Goal: Task Accomplishment & Management: Use online tool/utility

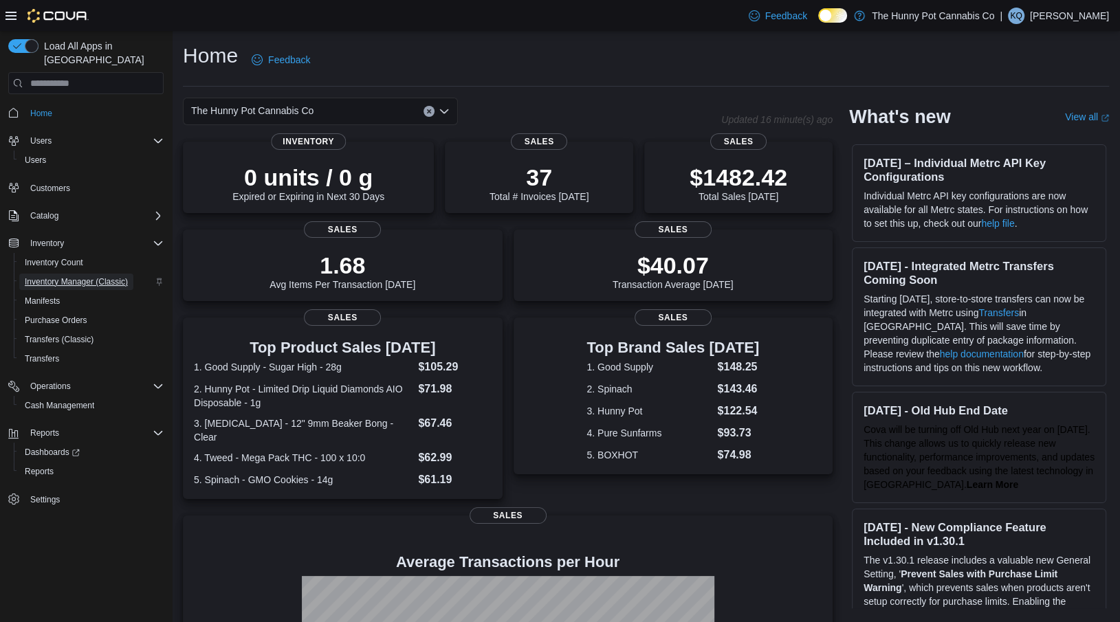
click at [64, 276] on span "Inventory Manager (Classic)" at bounding box center [76, 281] width 103 height 11
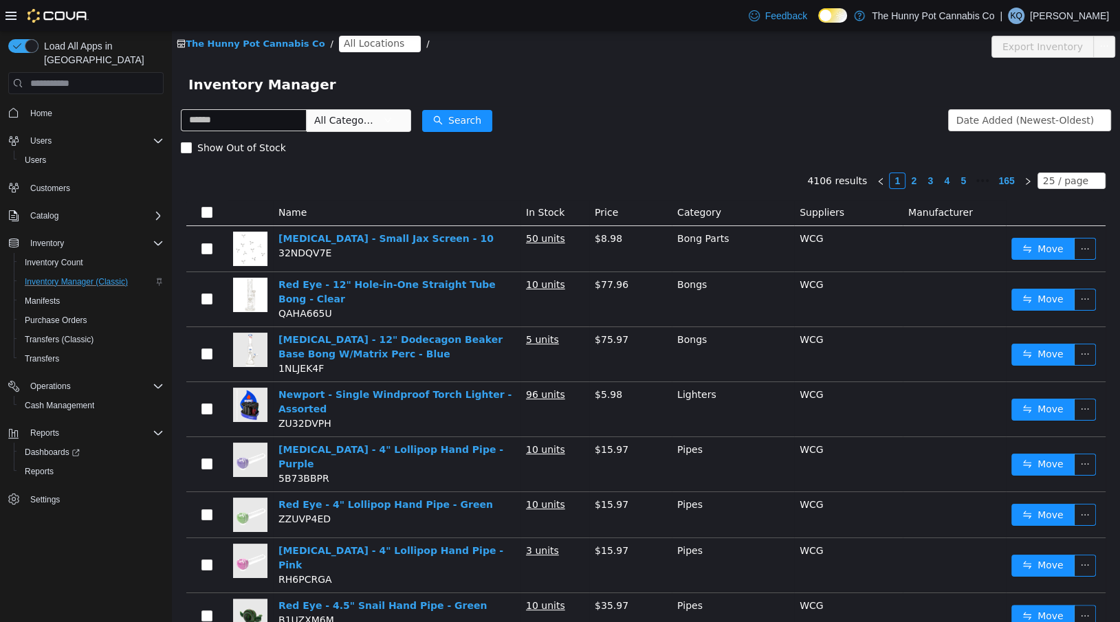
click at [366, 43] on span "All Locations" at bounding box center [374, 43] width 61 height 15
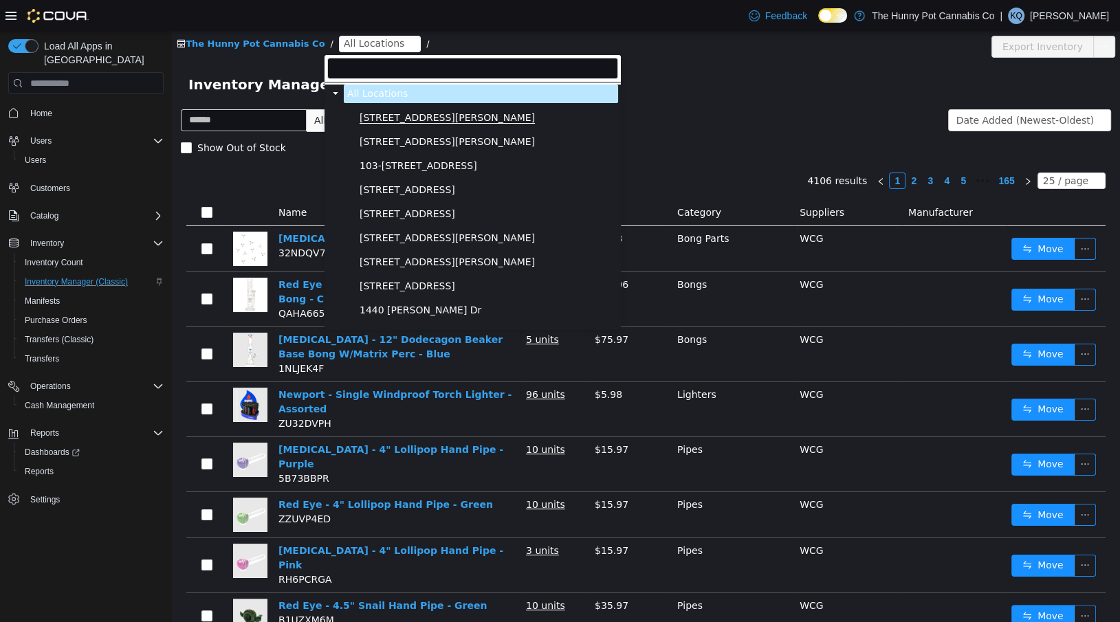
click at [361, 119] on span "[STREET_ADDRESS][PERSON_NAME]" at bounding box center [447, 118] width 175 height 12
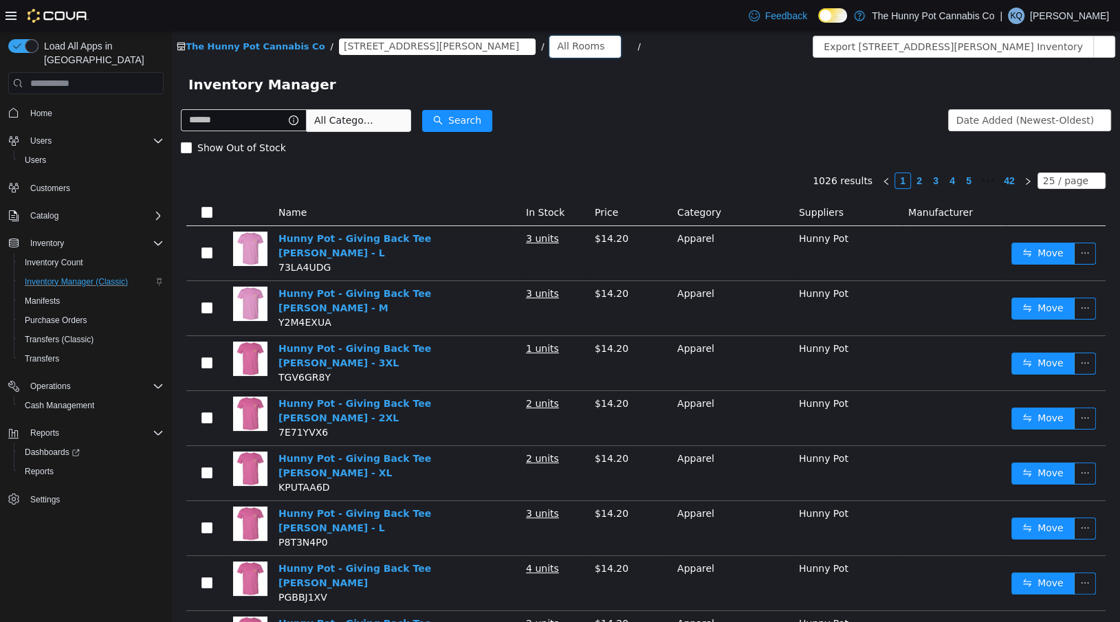
click at [557, 45] on div "All Rooms" at bounding box center [580, 46] width 47 height 21
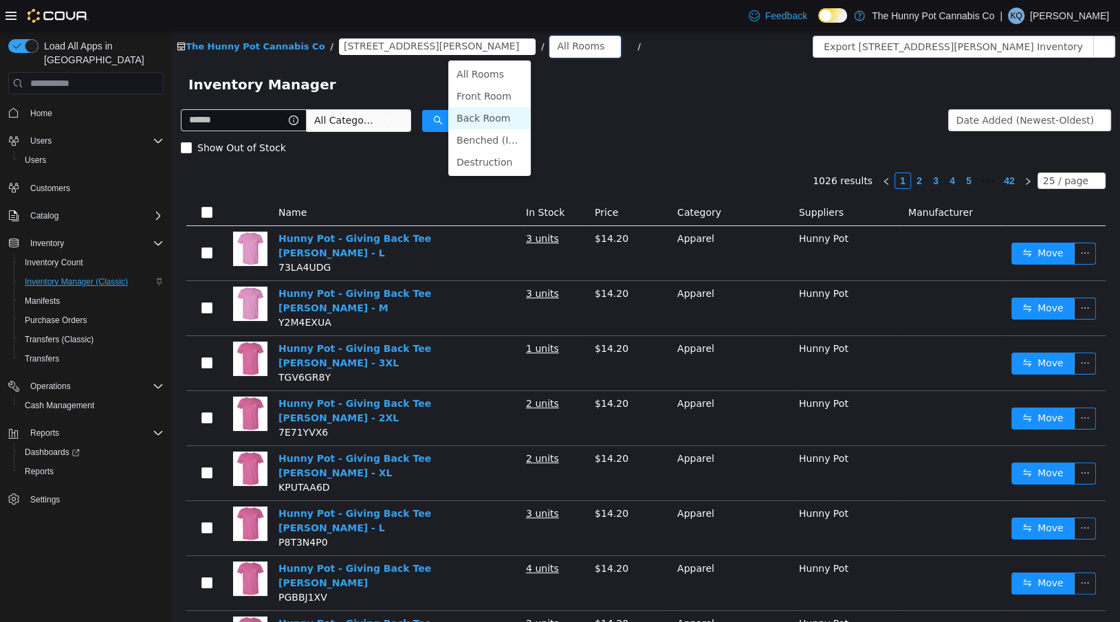
click at [472, 112] on li "Back Room" at bounding box center [489, 118] width 83 height 22
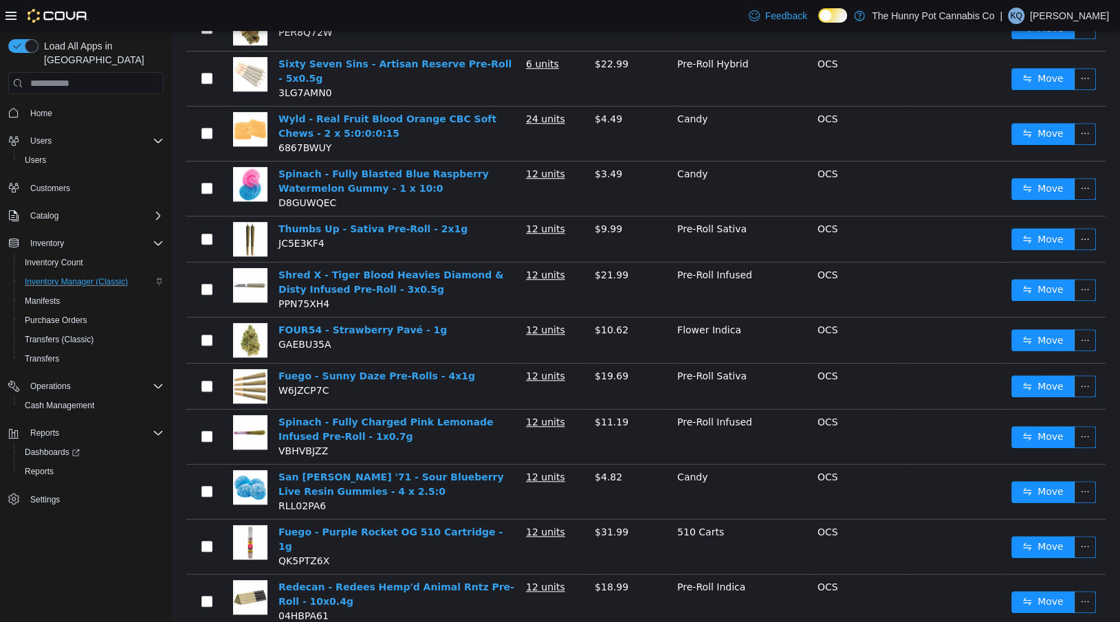
scroll to position [939, 0]
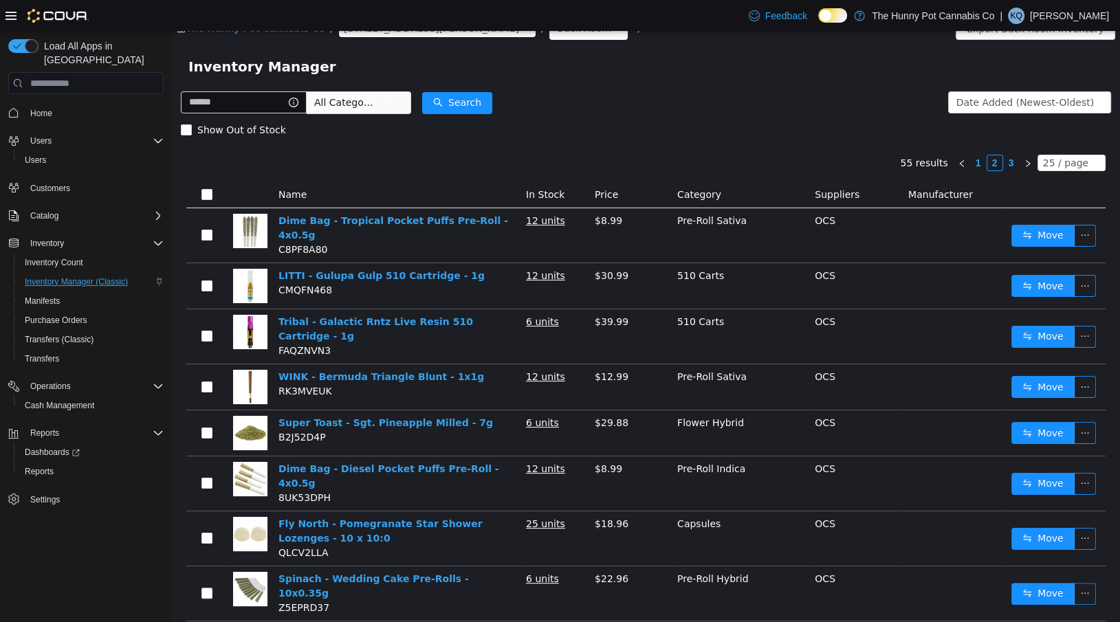
scroll to position [6, 0]
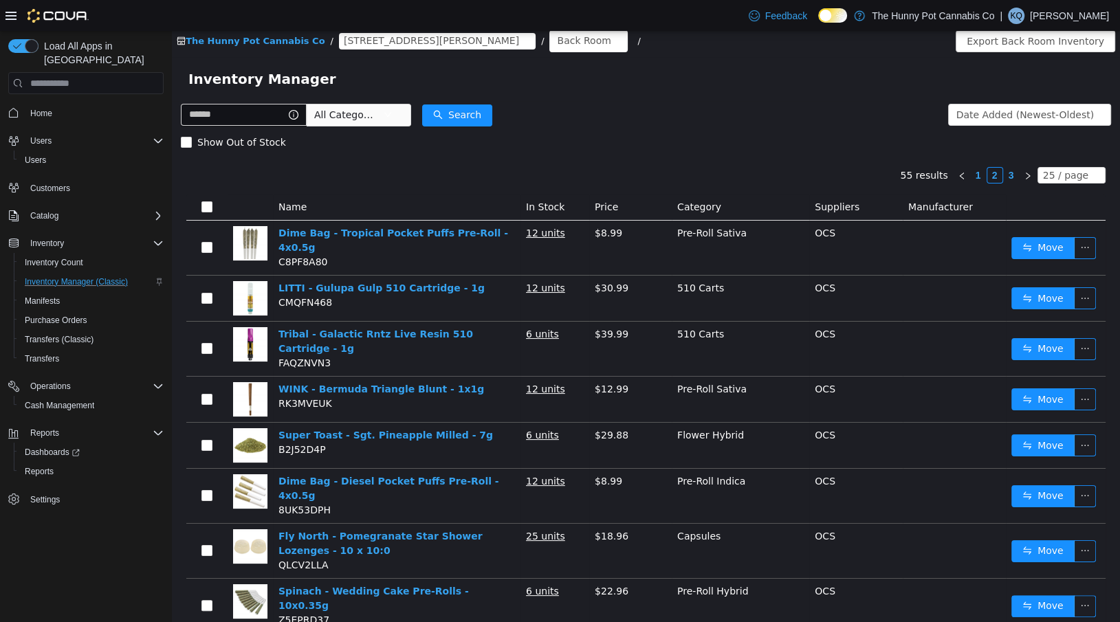
click at [1019, 178] on link "3" at bounding box center [1011, 175] width 15 height 15
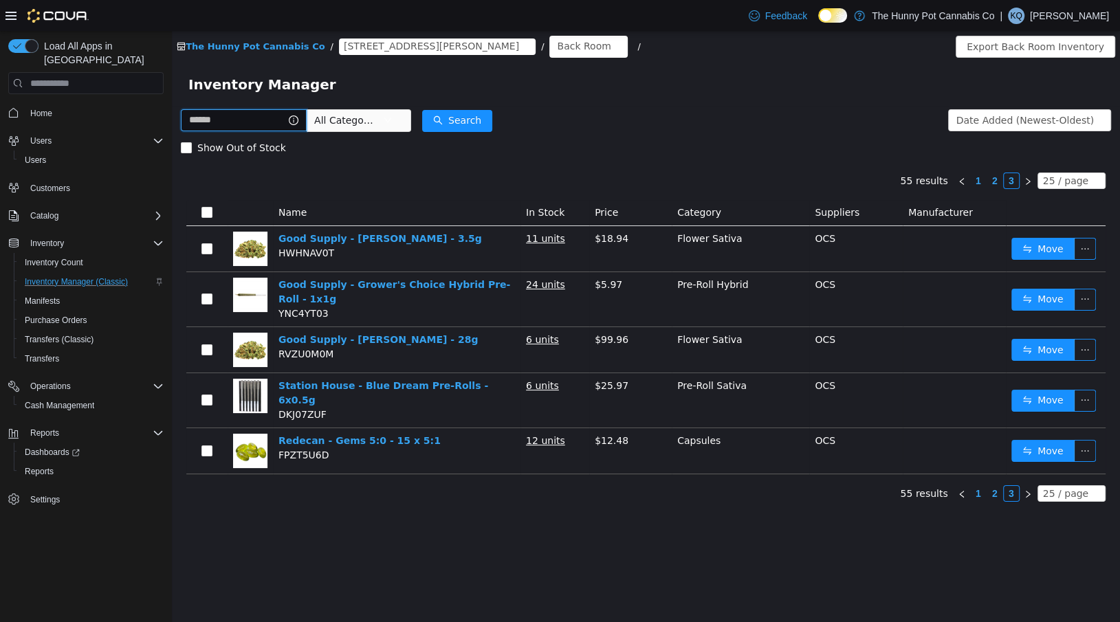
click at [267, 118] on input "text" at bounding box center [244, 120] width 126 height 22
type input "*******"
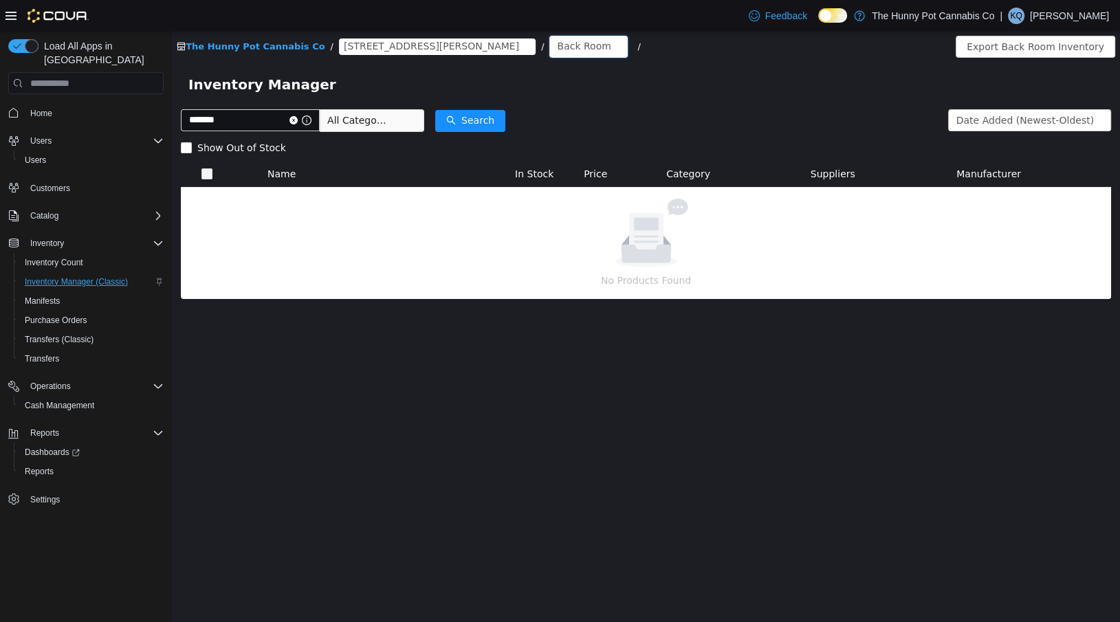
click at [557, 43] on div "Back Room" at bounding box center [584, 46] width 54 height 21
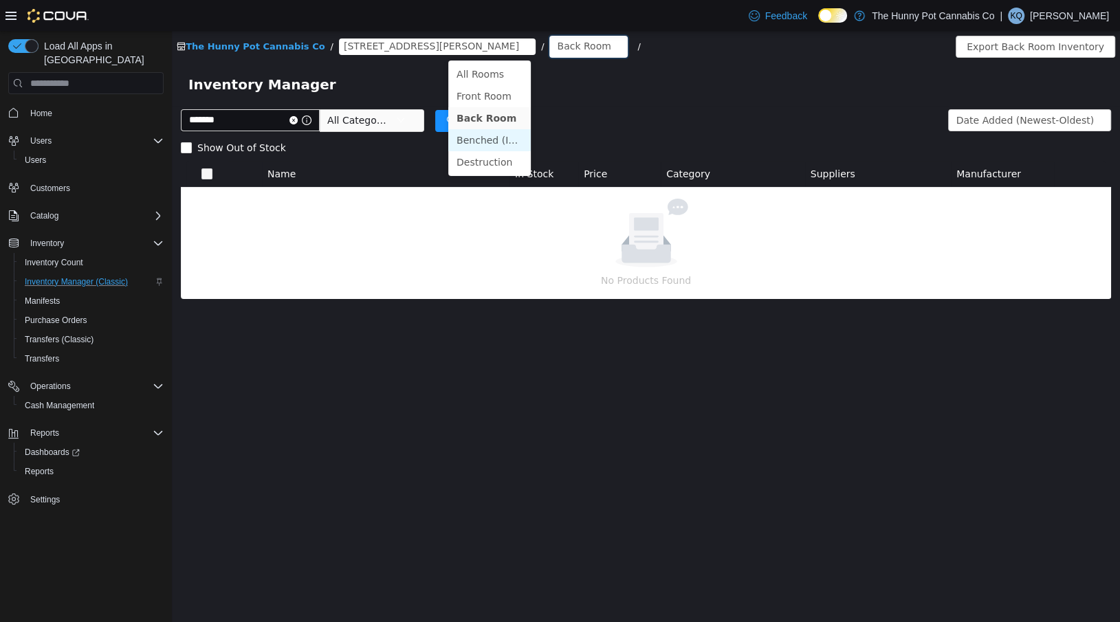
click at [480, 140] on li "Benched (Inactive)" at bounding box center [489, 140] width 83 height 22
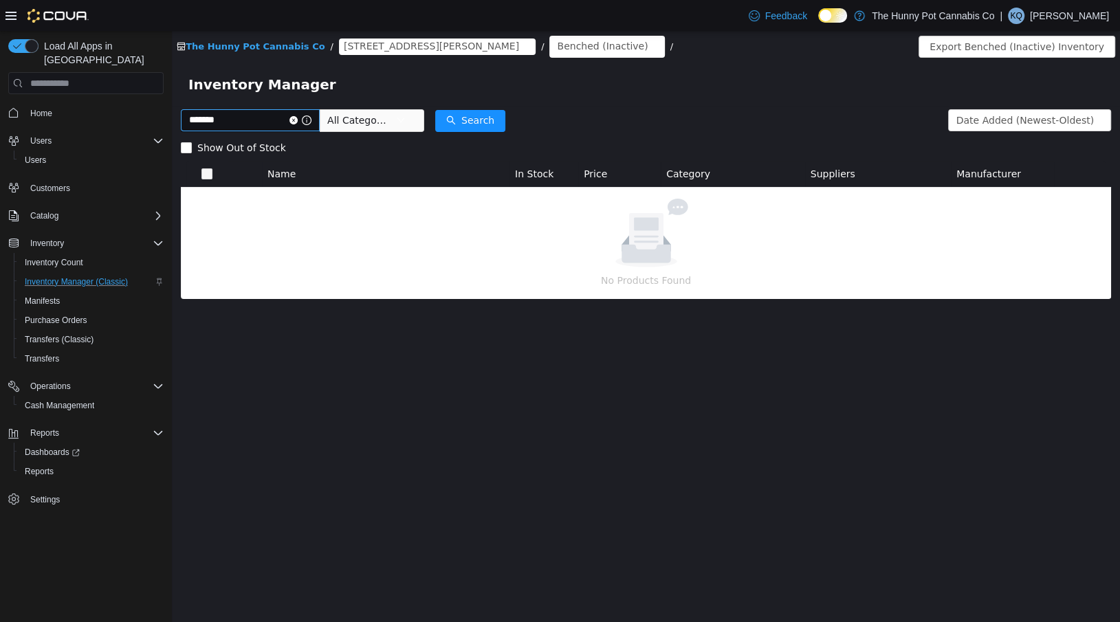
click at [298, 118] on icon "icon: close-circle" at bounding box center [293, 120] width 8 height 8
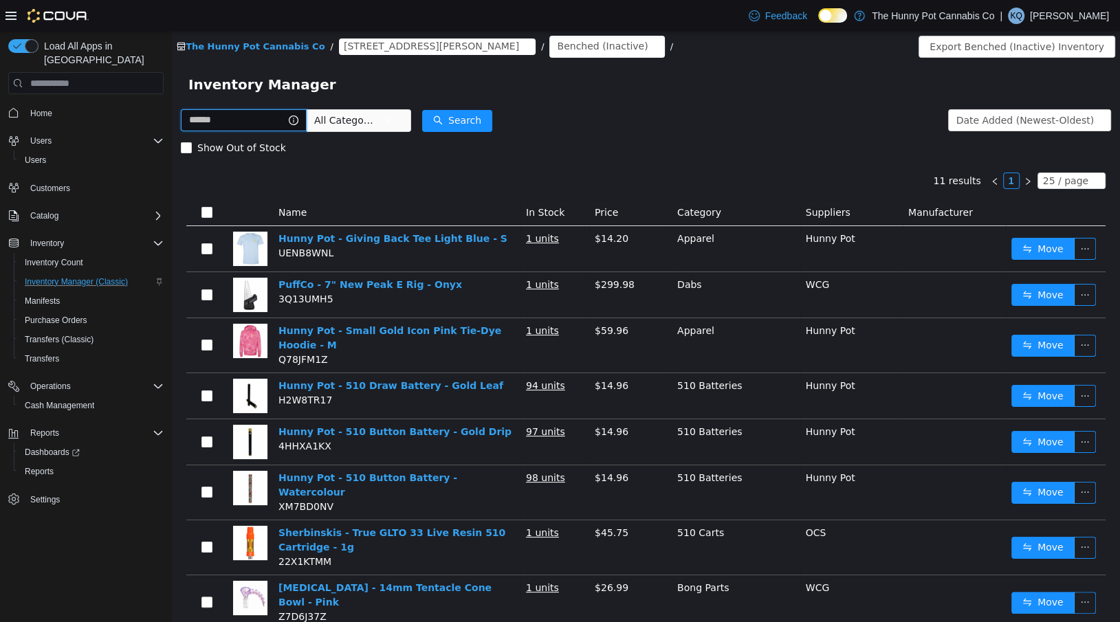
click at [253, 121] on input "text" at bounding box center [244, 120] width 126 height 22
type input "*******"
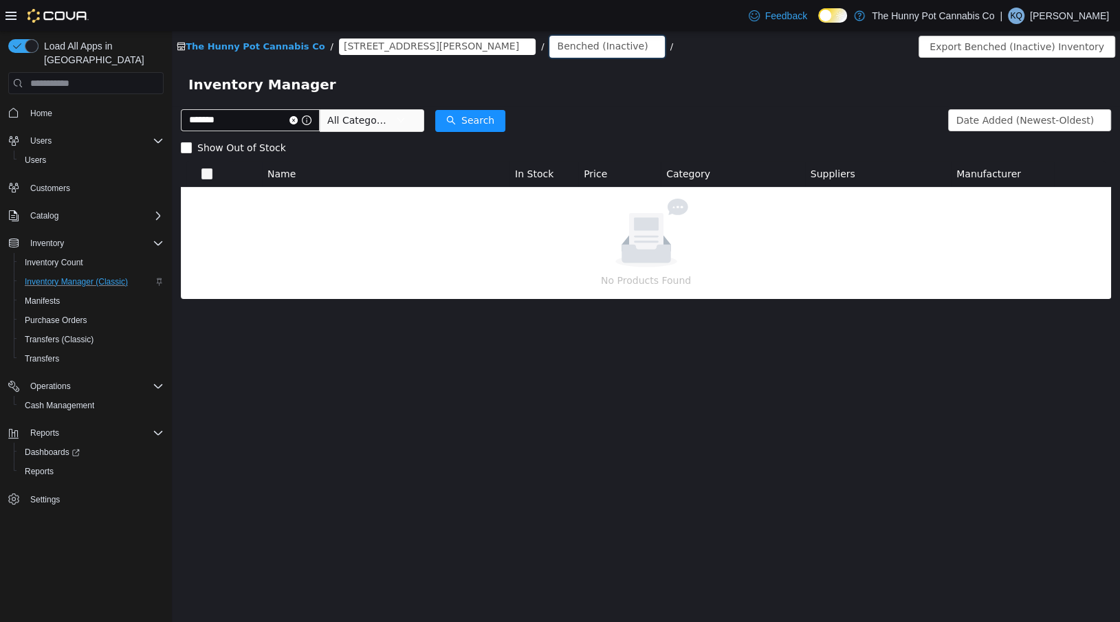
click at [557, 45] on div "Benched (Inactive)" at bounding box center [602, 46] width 91 height 21
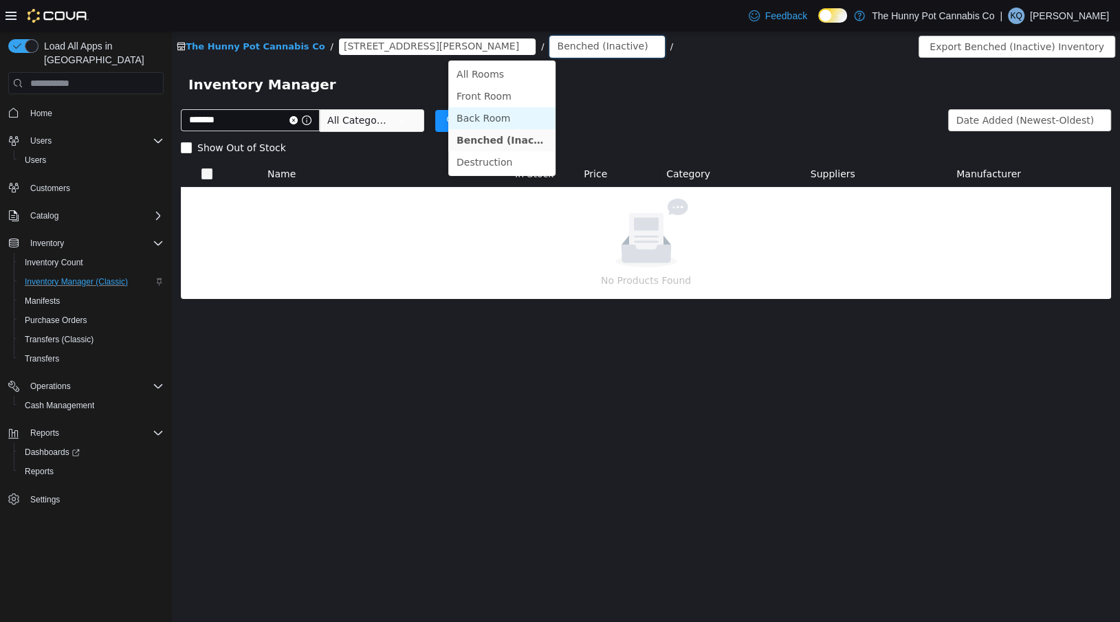
click at [476, 123] on li "Back Room" at bounding box center [501, 118] width 107 height 22
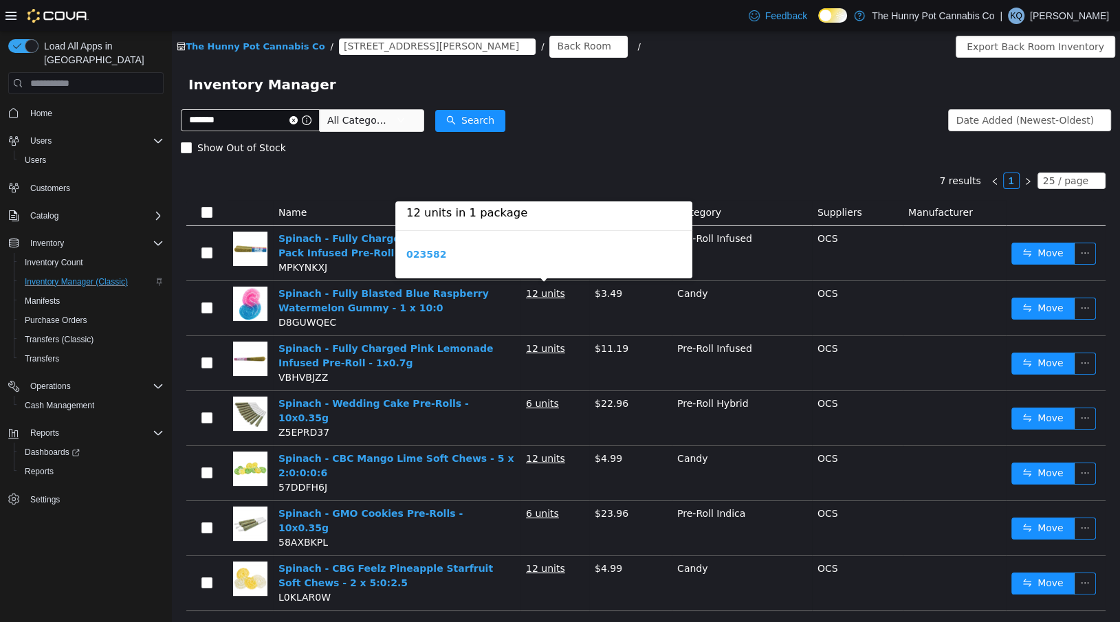
scroll to position [8, 0]
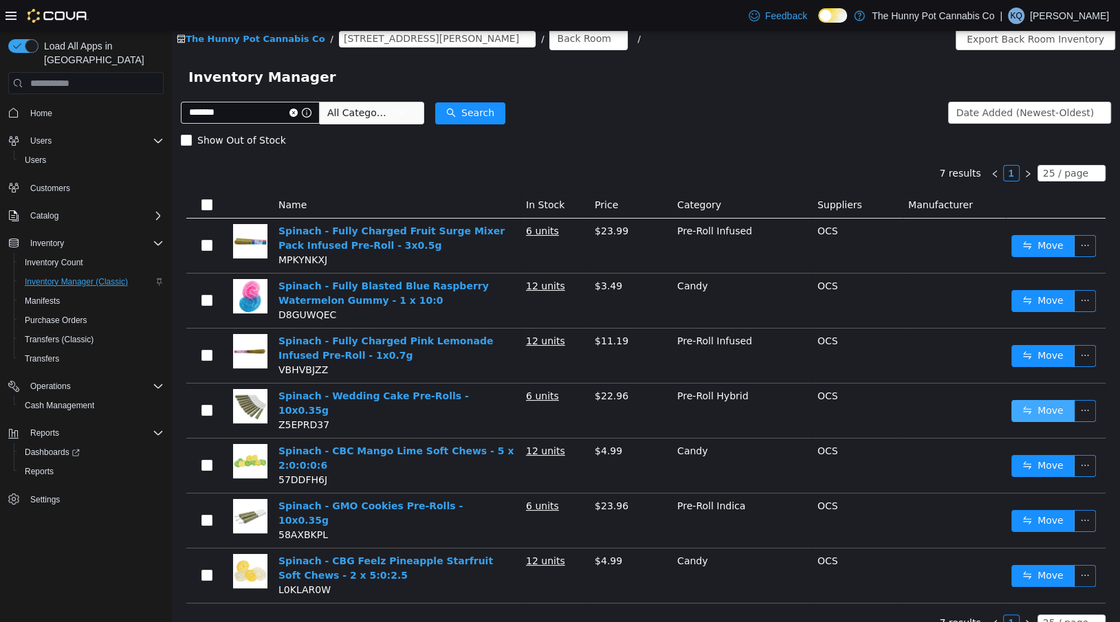
click at [1059, 406] on button "Move" at bounding box center [1042, 411] width 63 height 22
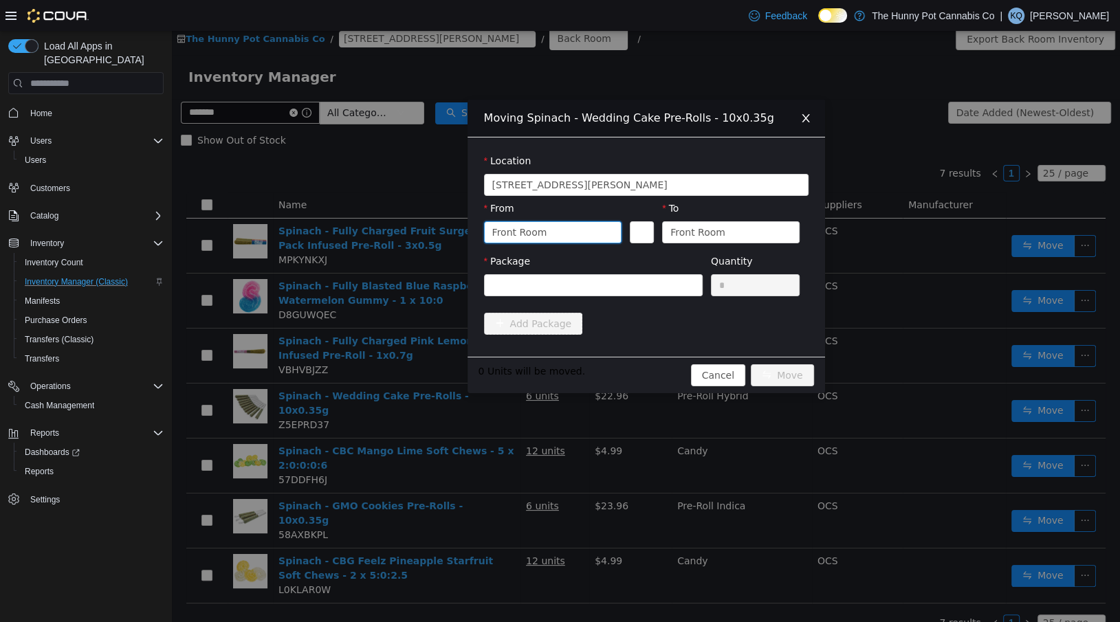
click at [561, 237] on div "Front Room" at bounding box center [548, 232] width 112 height 21
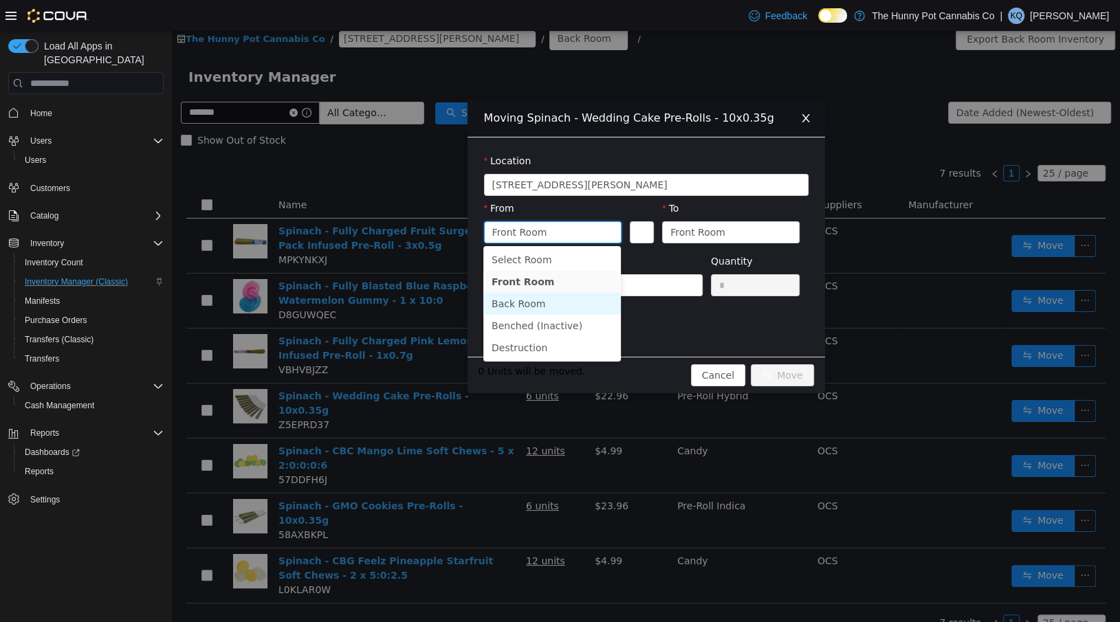
click at [556, 301] on li "Back Room" at bounding box center [552, 304] width 138 height 22
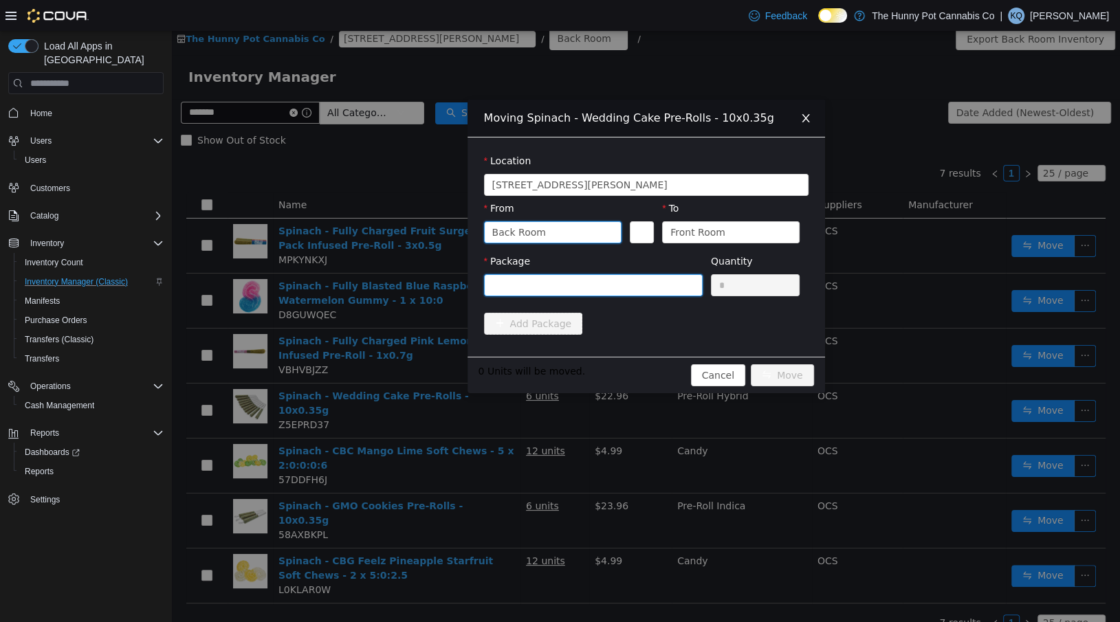
click at [627, 290] on div at bounding box center [588, 285] width 193 height 21
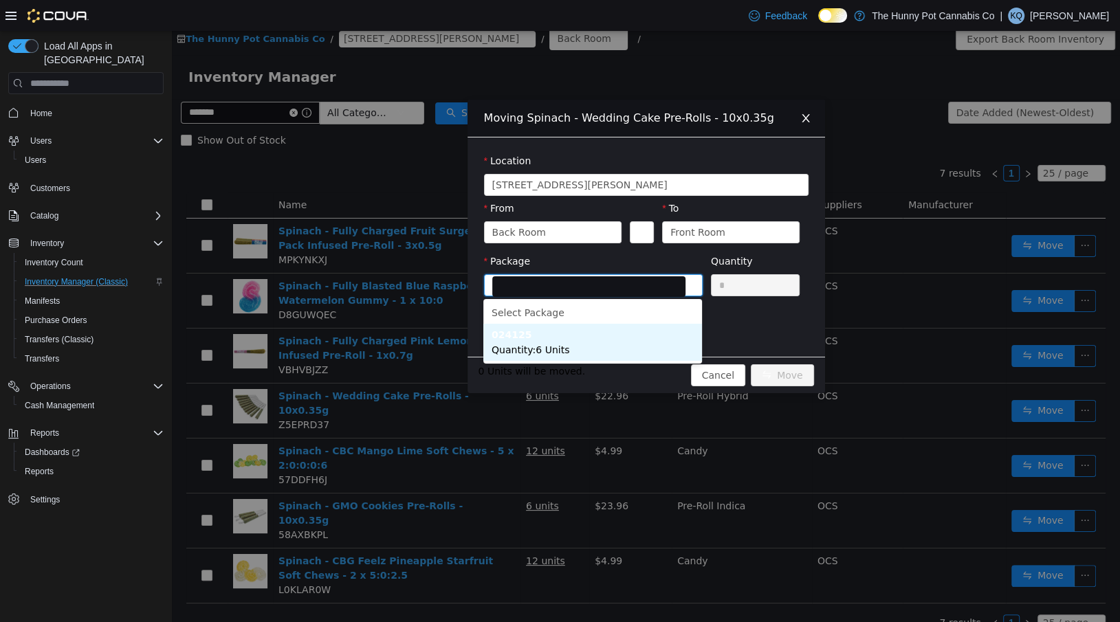
click at [607, 346] on li "024125 Quantity : 6 Units" at bounding box center [592, 342] width 219 height 37
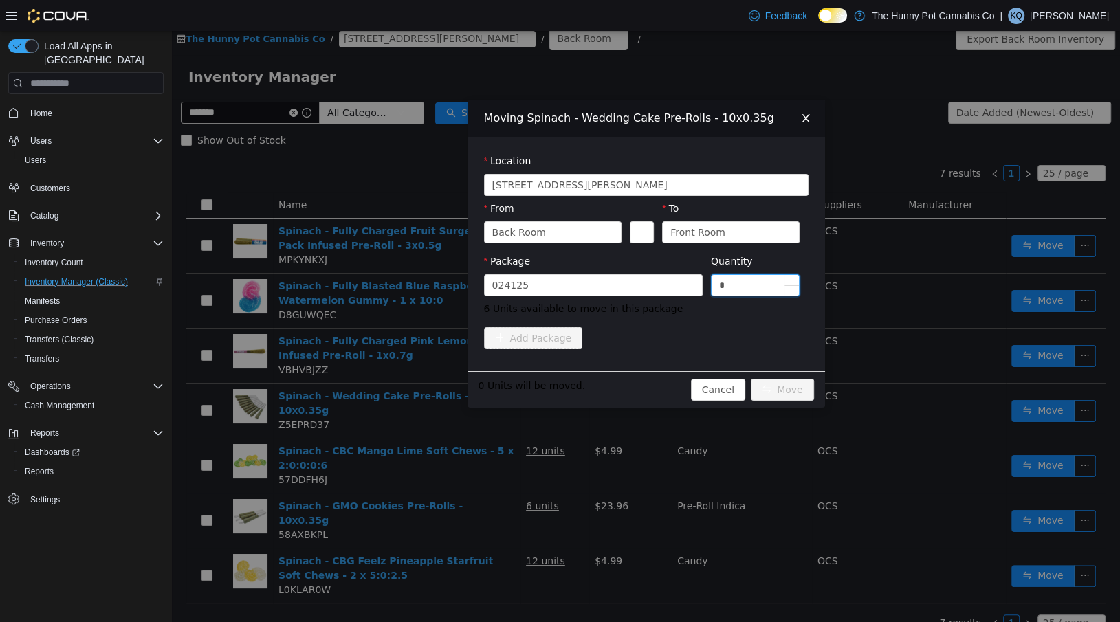
click at [743, 280] on input "*" at bounding box center [756, 285] width 88 height 21
type input "*"
click at [796, 387] on button "Move" at bounding box center [782, 390] width 63 height 22
